Goal: Information Seeking & Learning: Learn about a topic

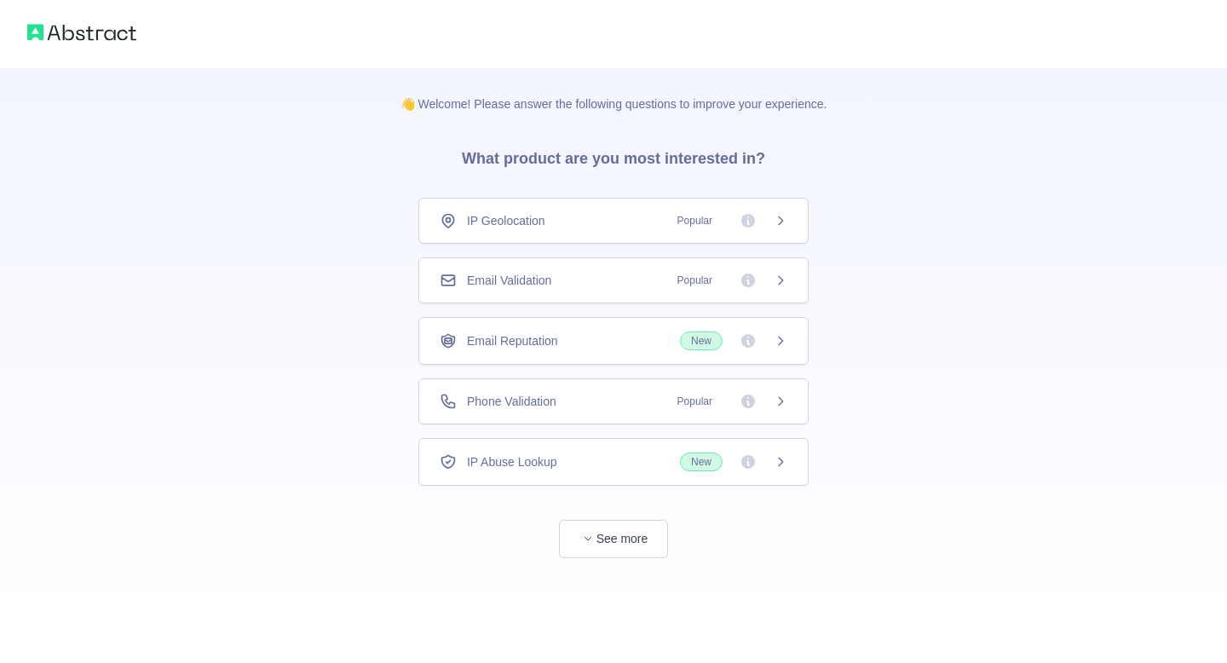
click at [603, 277] on div "Email Validation Popular" at bounding box center [614, 280] width 348 height 17
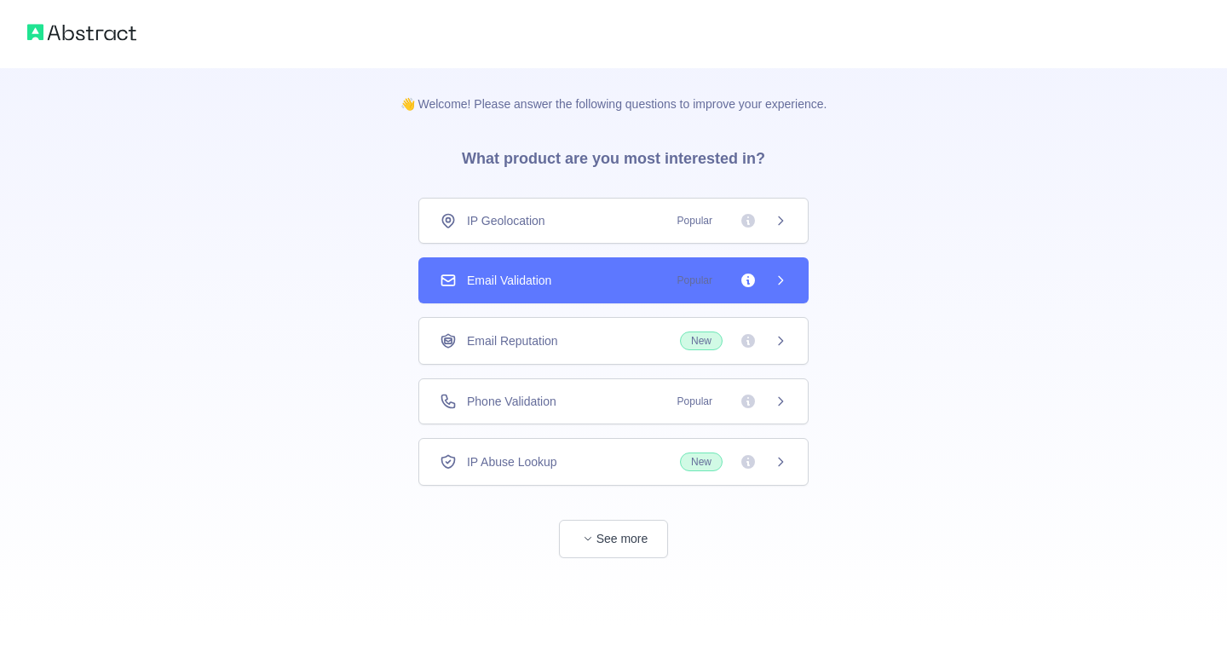
click at [556, 406] on span "Phone Validation" at bounding box center [511, 401] width 89 height 17
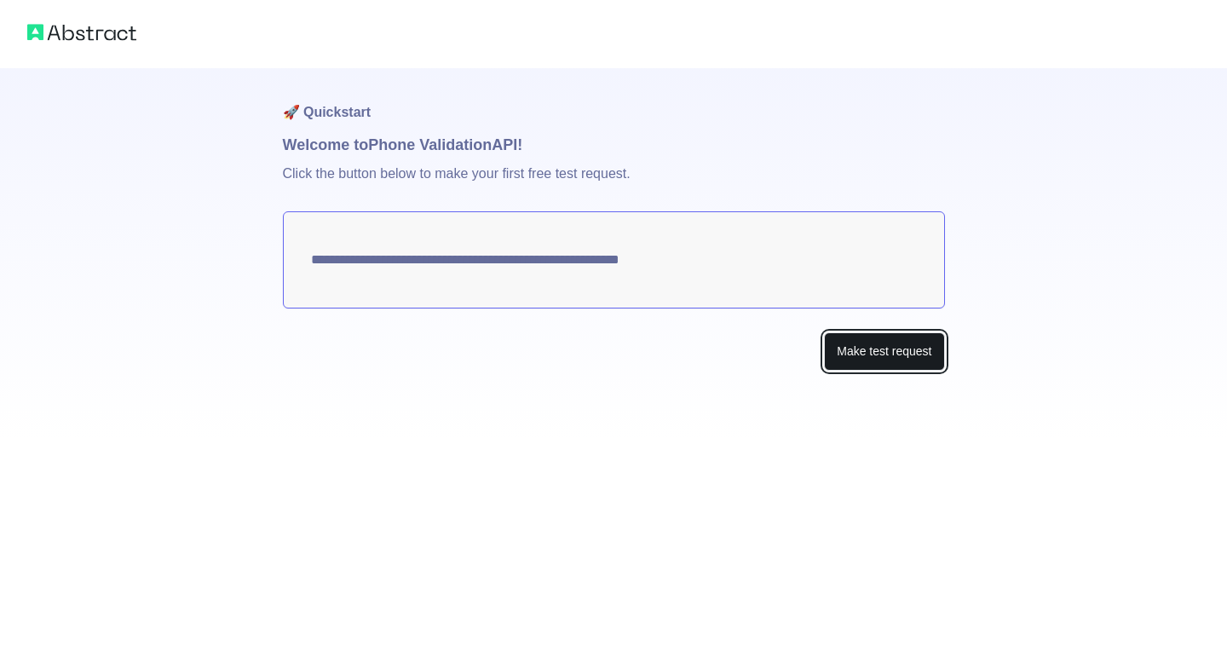
click at [860, 362] on button "Make test request" at bounding box center [884, 351] width 120 height 38
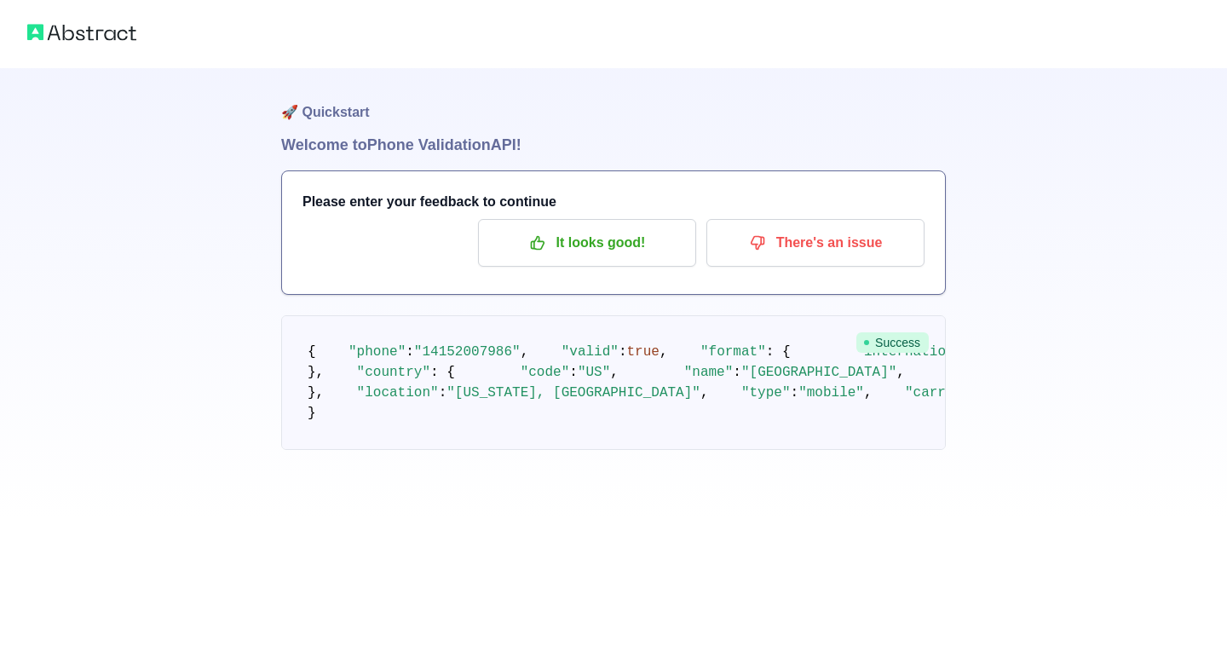
scroll to position [101, 0]
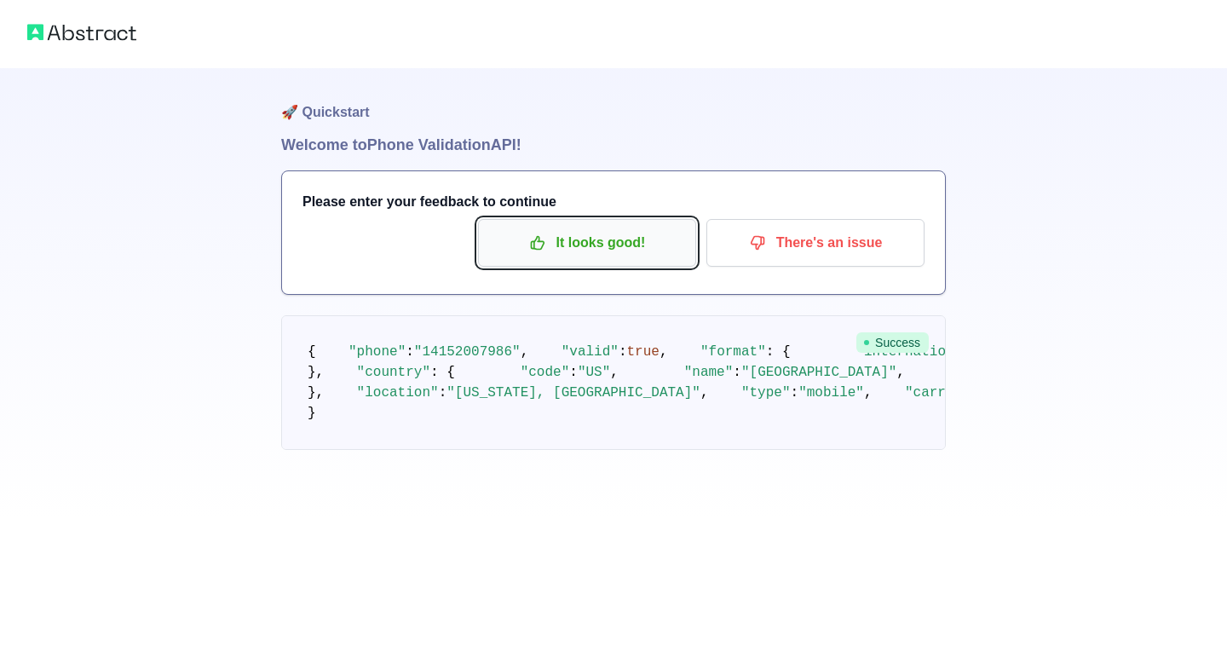
click at [572, 228] on p "It looks good!" at bounding box center [587, 242] width 193 height 29
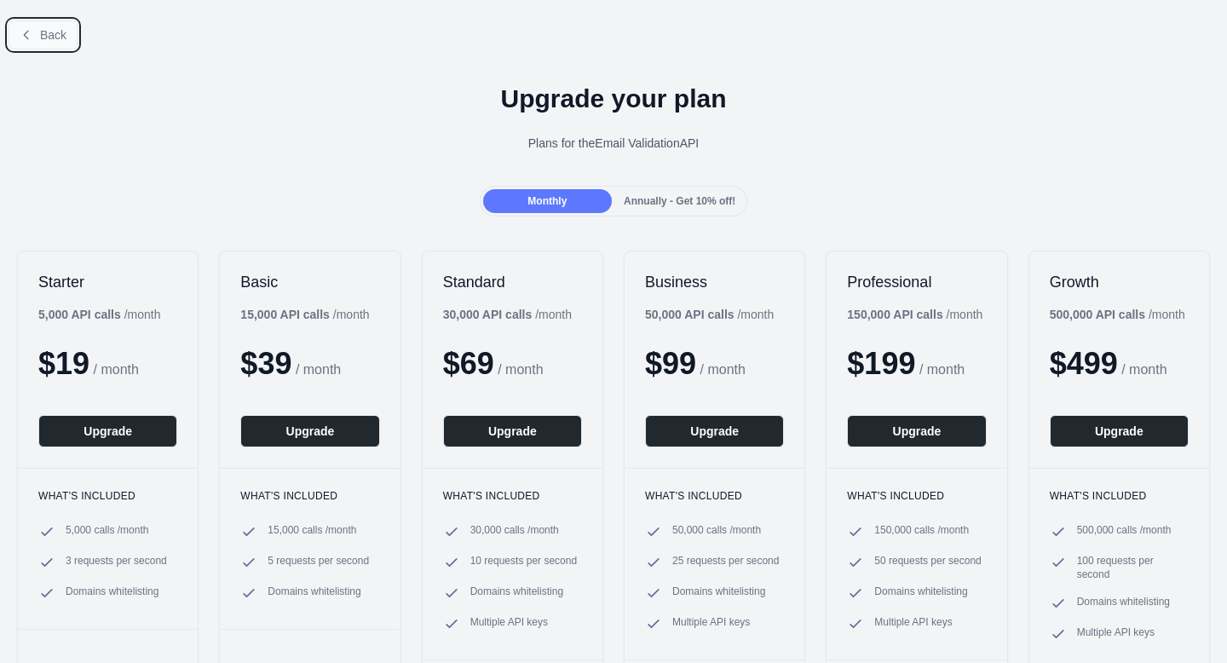
click at [49, 31] on span "Back" at bounding box center [53, 35] width 26 height 14
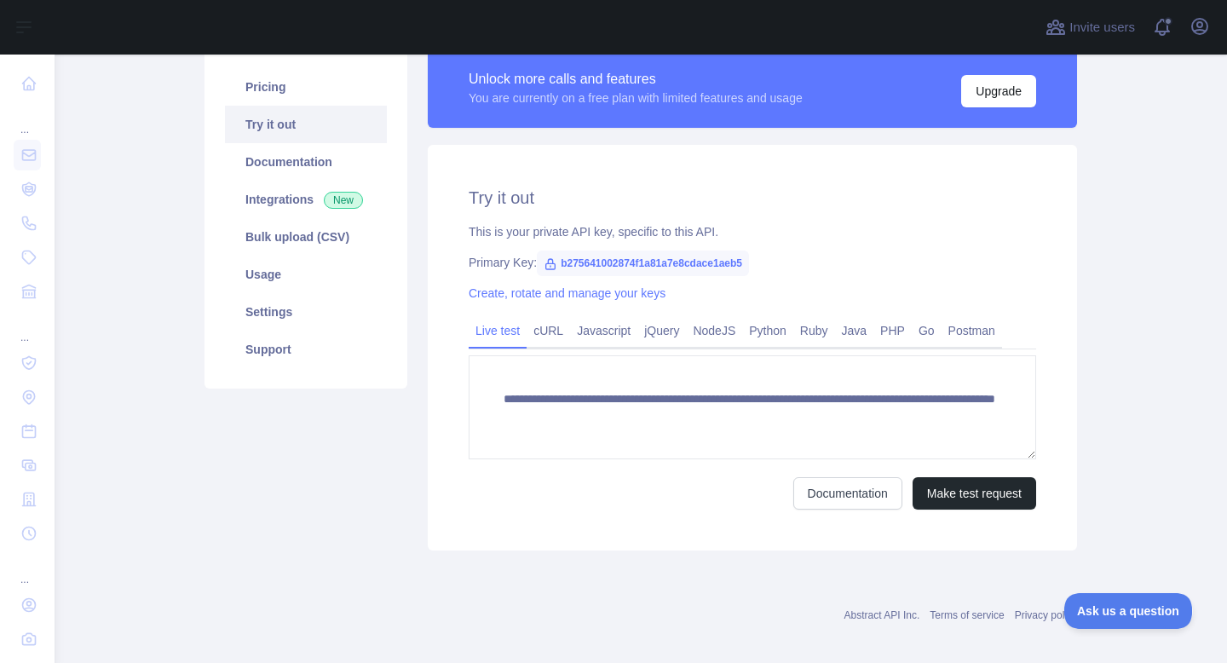
scroll to position [147, 0]
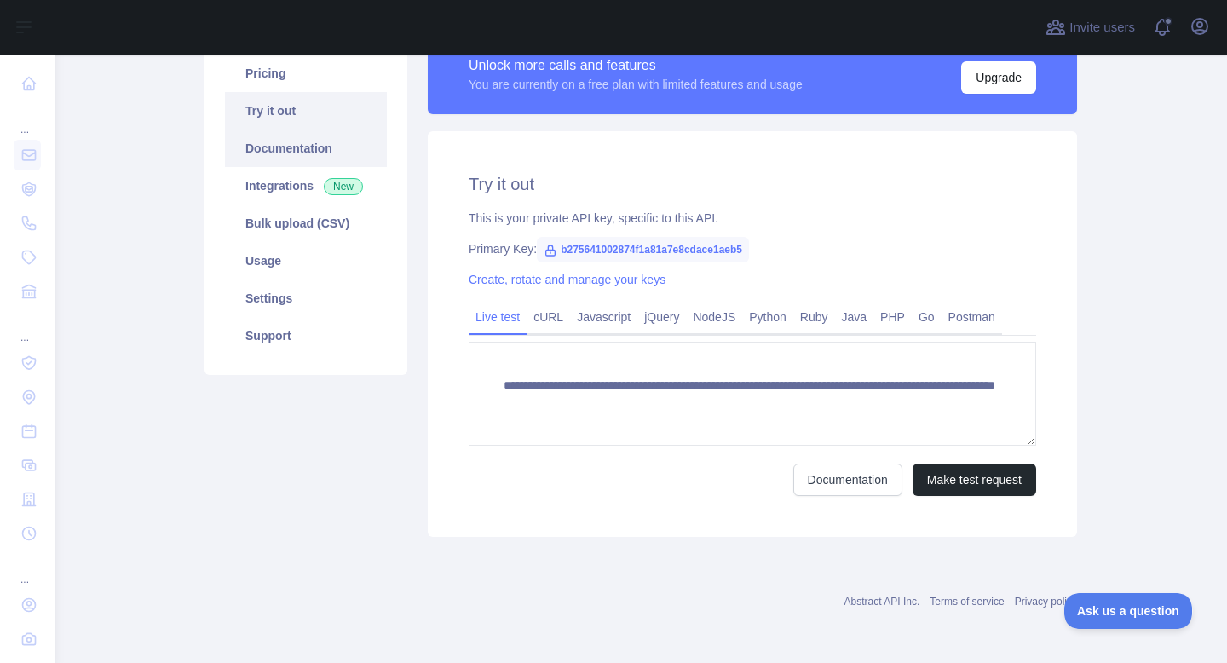
click at [299, 141] on link "Documentation" at bounding box center [306, 147] width 162 height 37
